Goal: Obtain resource: Download file/media

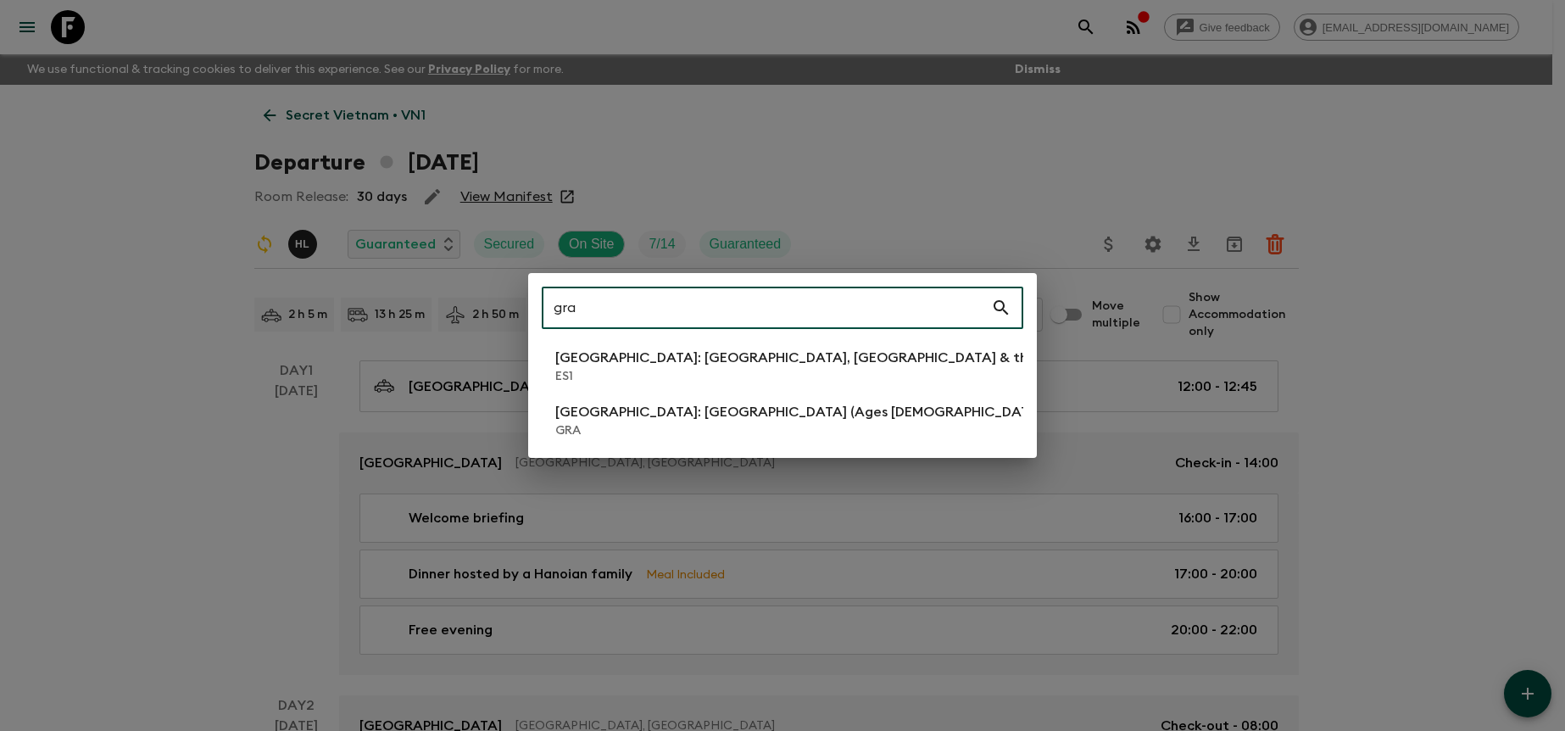
type input "gra"
click at [672, 412] on p "[GEOGRAPHIC_DATA]: [GEOGRAPHIC_DATA] (Ages [DEMOGRAPHIC_DATA])" at bounding box center [800, 412] width 491 height 20
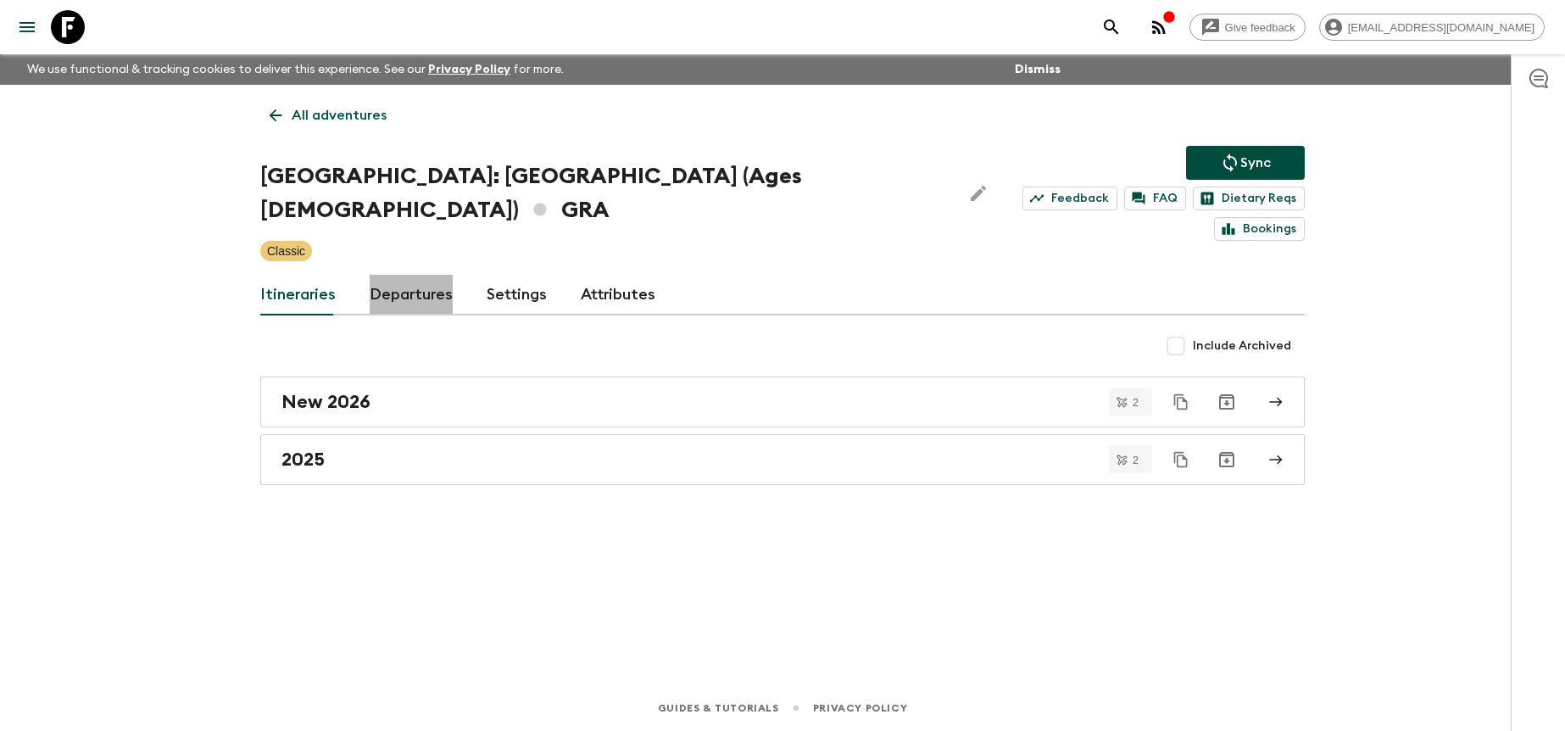
click at [404, 275] on link "Departures" at bounding box center [411, 295] width 83 height 41
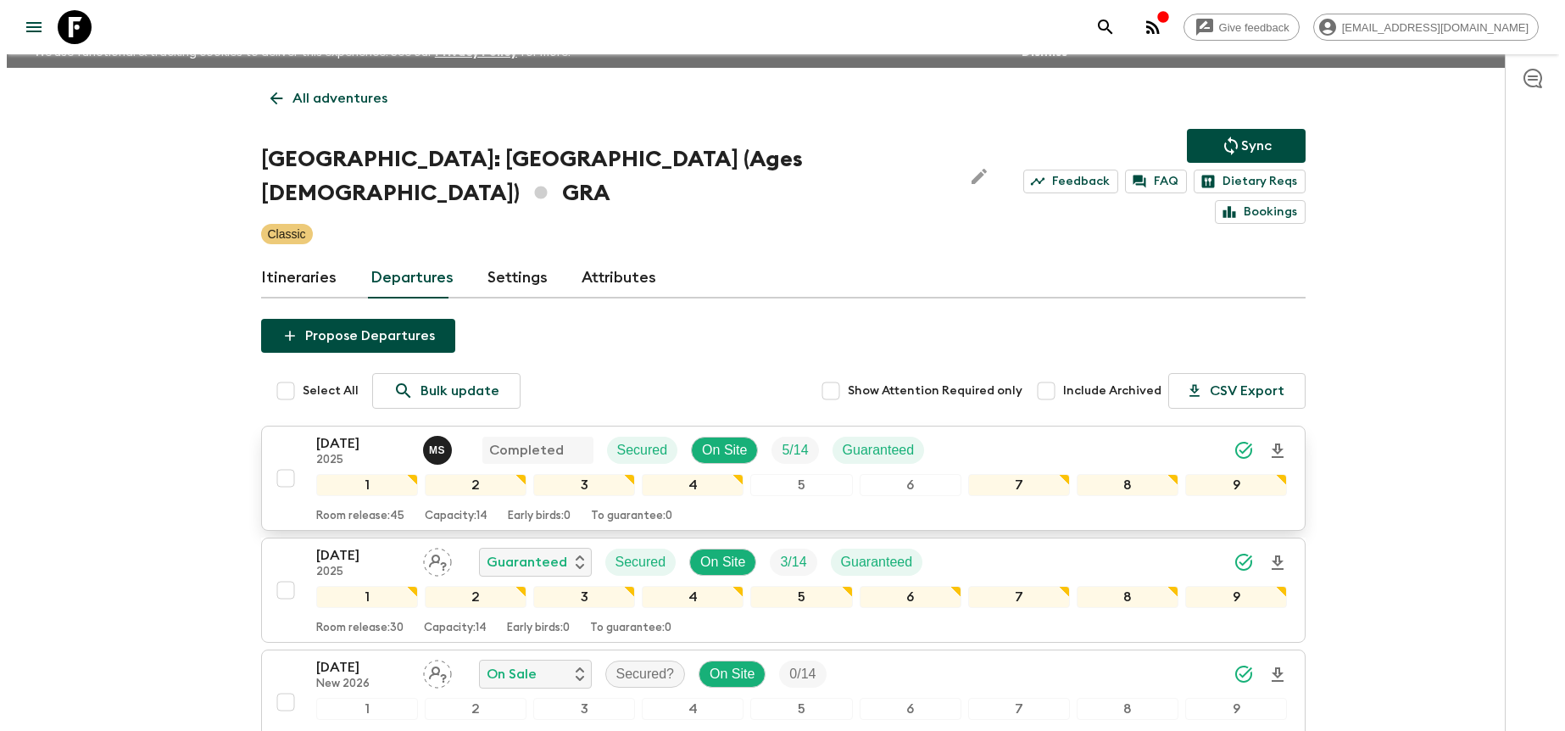
scroll to position [18, 0]
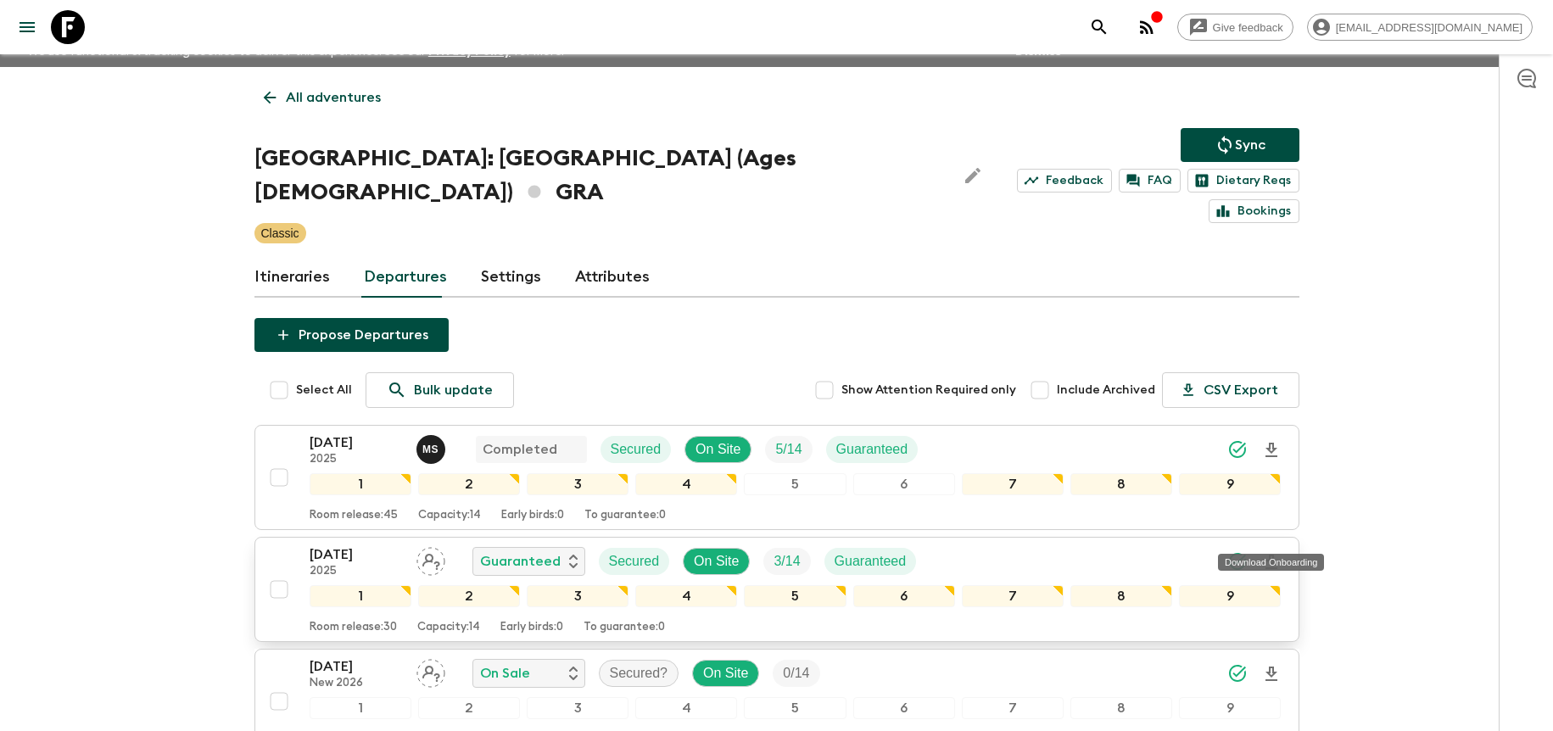
click at [1277, 552] on icon "Download Onboarding" at bounding box center [1271, 562] width 20 height 20
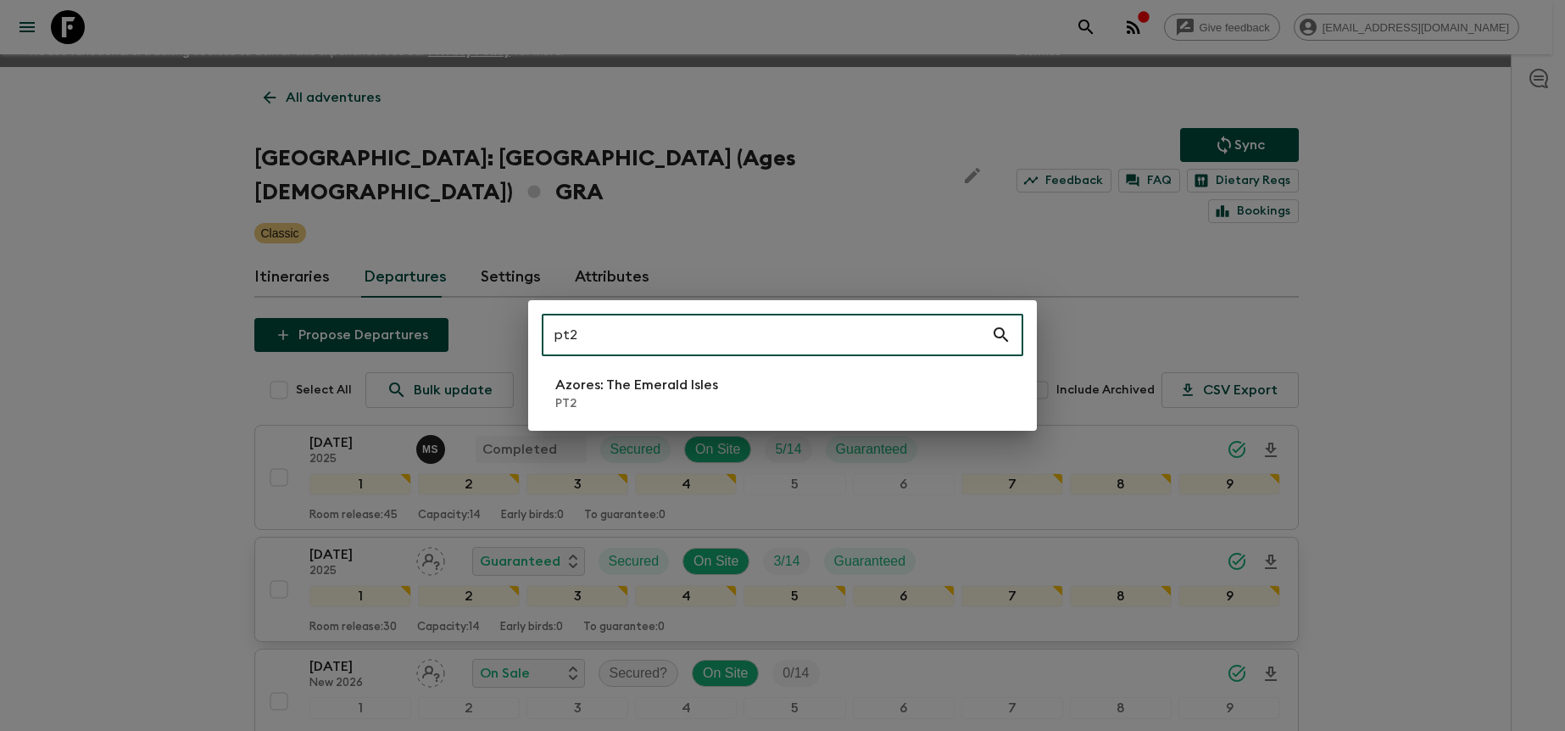
type input "pt2"
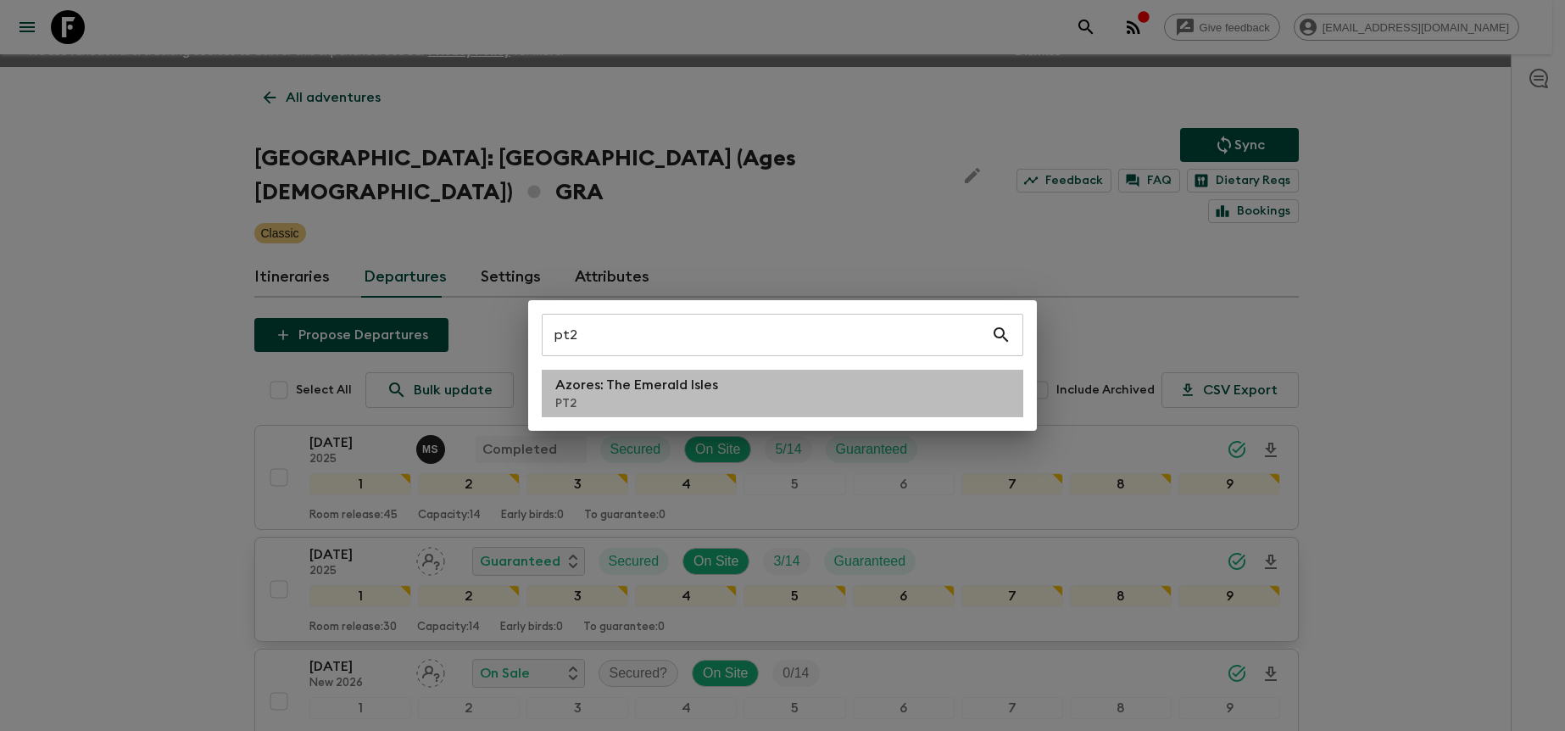
click at [802, 382] on li "Azores: The Emerald Isles PT2" at bounding box center [783, 393] width 482 height 47
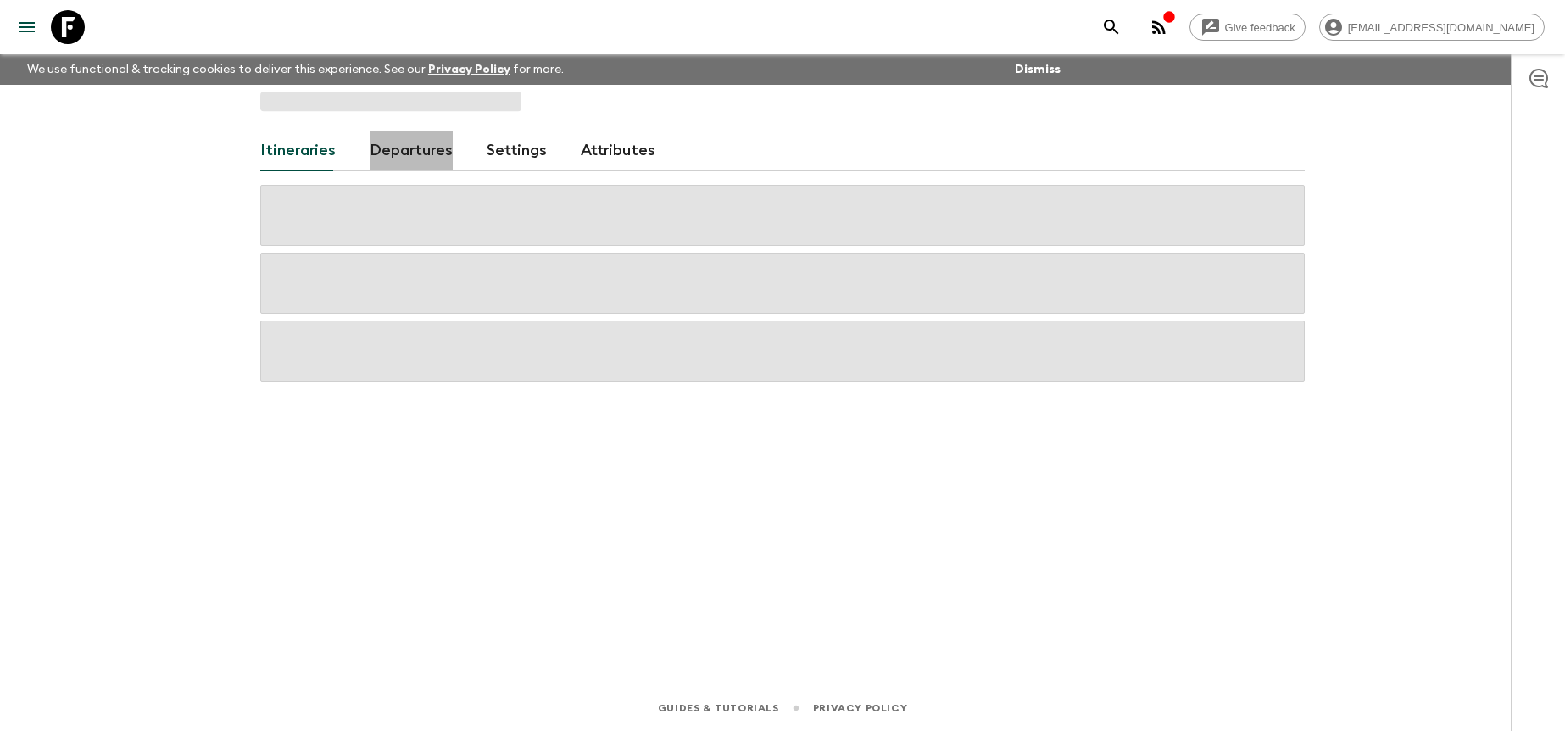
click at [405, 165] on link "Departures" at bounding box center [411, 151] width 83 height 41
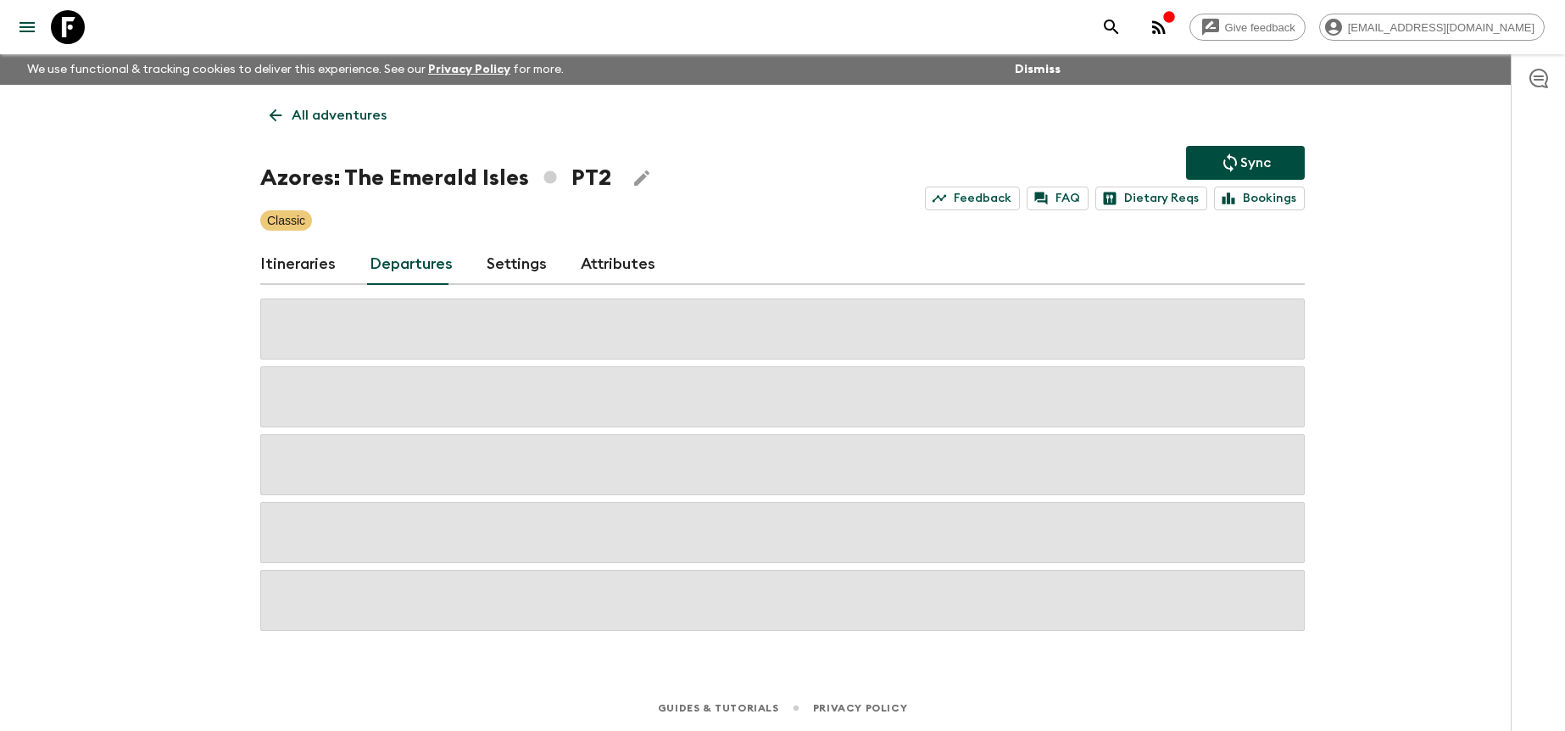
click at [1348, 315] on div "Give feedback [PERSON_NAME][EMAIL_ADDRESS][DOMAIN_NAME] We use functional & tra…" at bounding box center [782, 365] width 1565 height 731
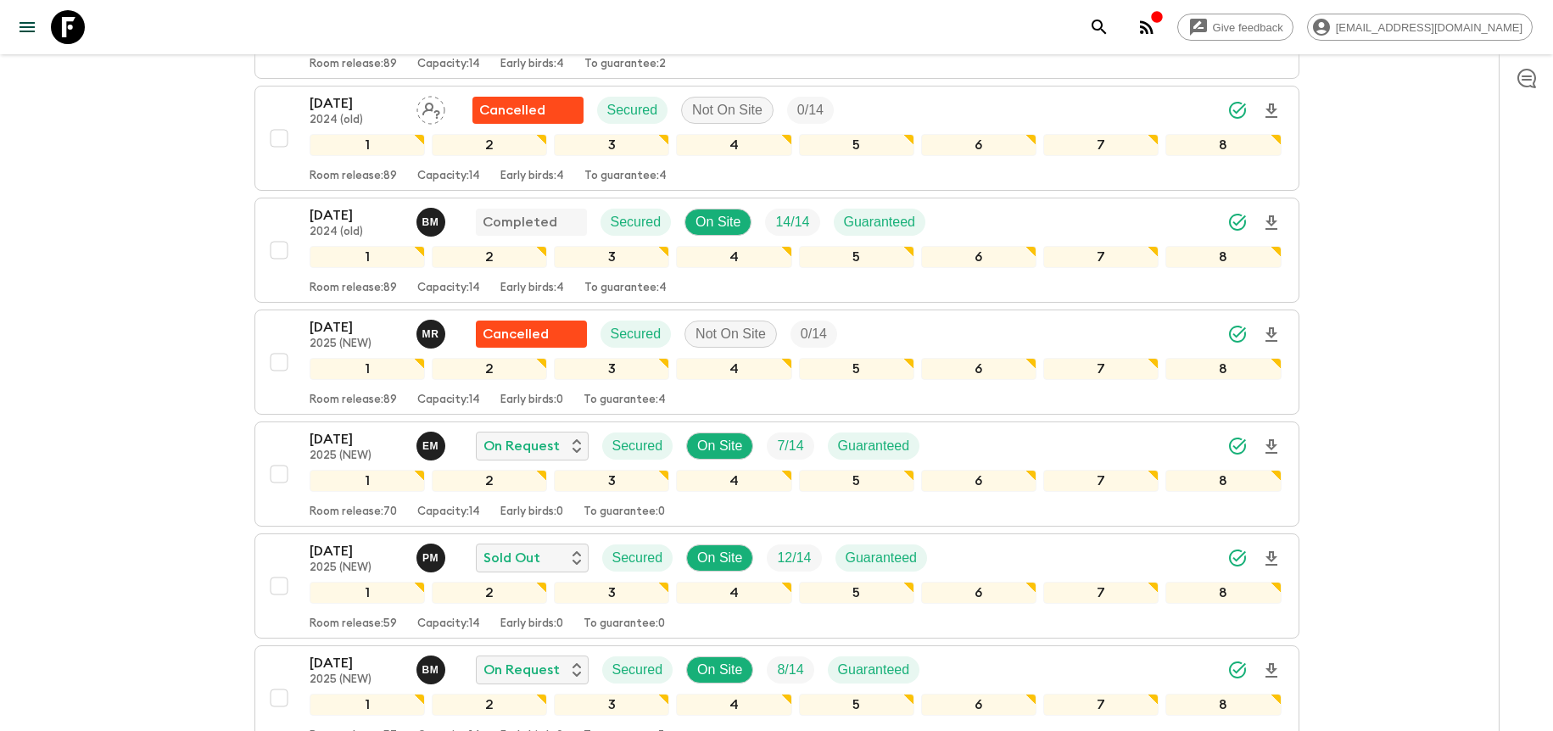
scroll to position [672, 0]
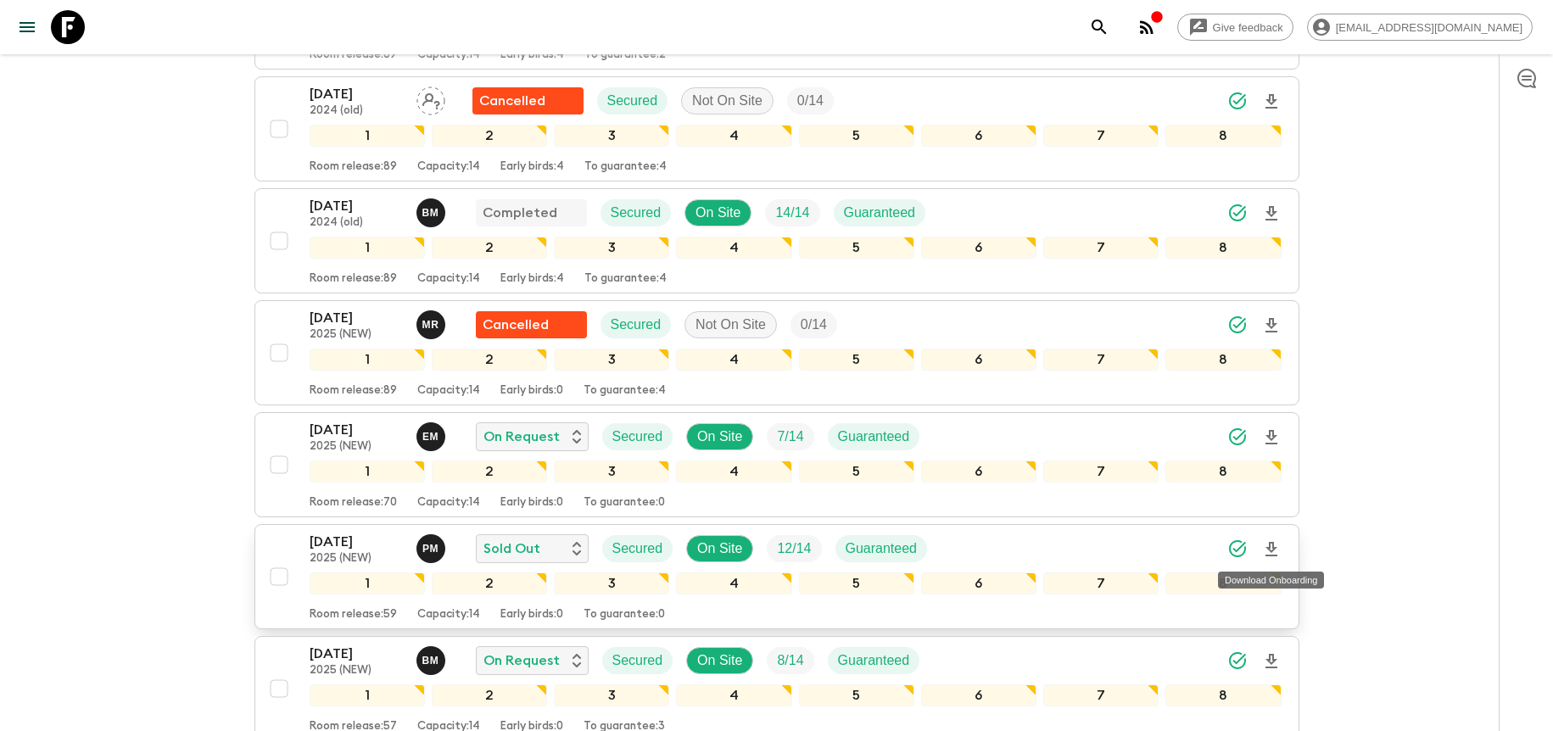
click at [1275, 550] on icon "Download Onboarding" at bounding box center [1271, 549] width 20 height 20
